Goal: Task Accomplishment & Management: Manage account settings

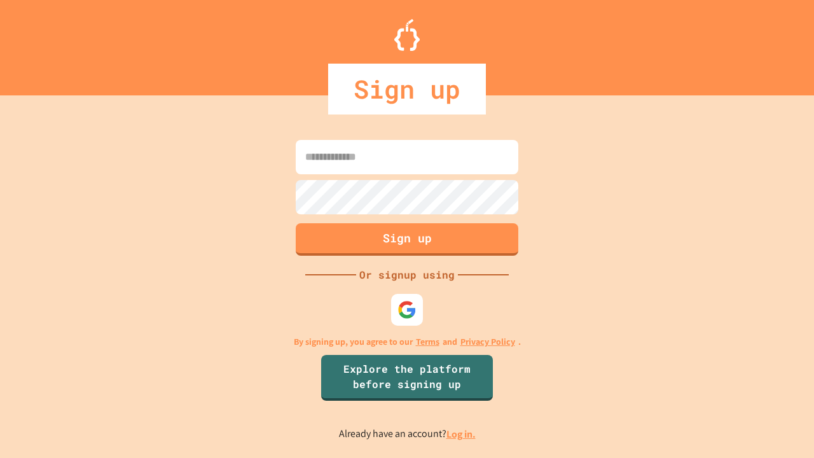
click at [462, 434] on link "Log in." at bounding box center [461, 434] width 29 height 13
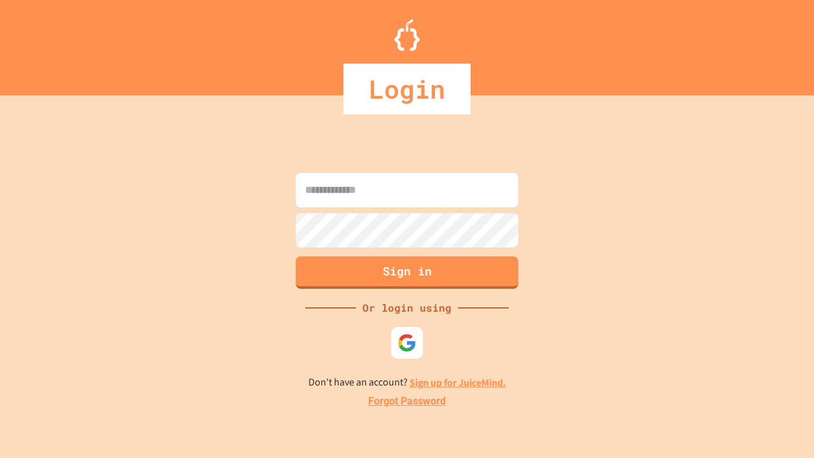
click at [407, 402] on link "Forgot Password" at bounding box center [407, 401] width 78 height 15
